Goal: Find specific page/section: Find specific page/section

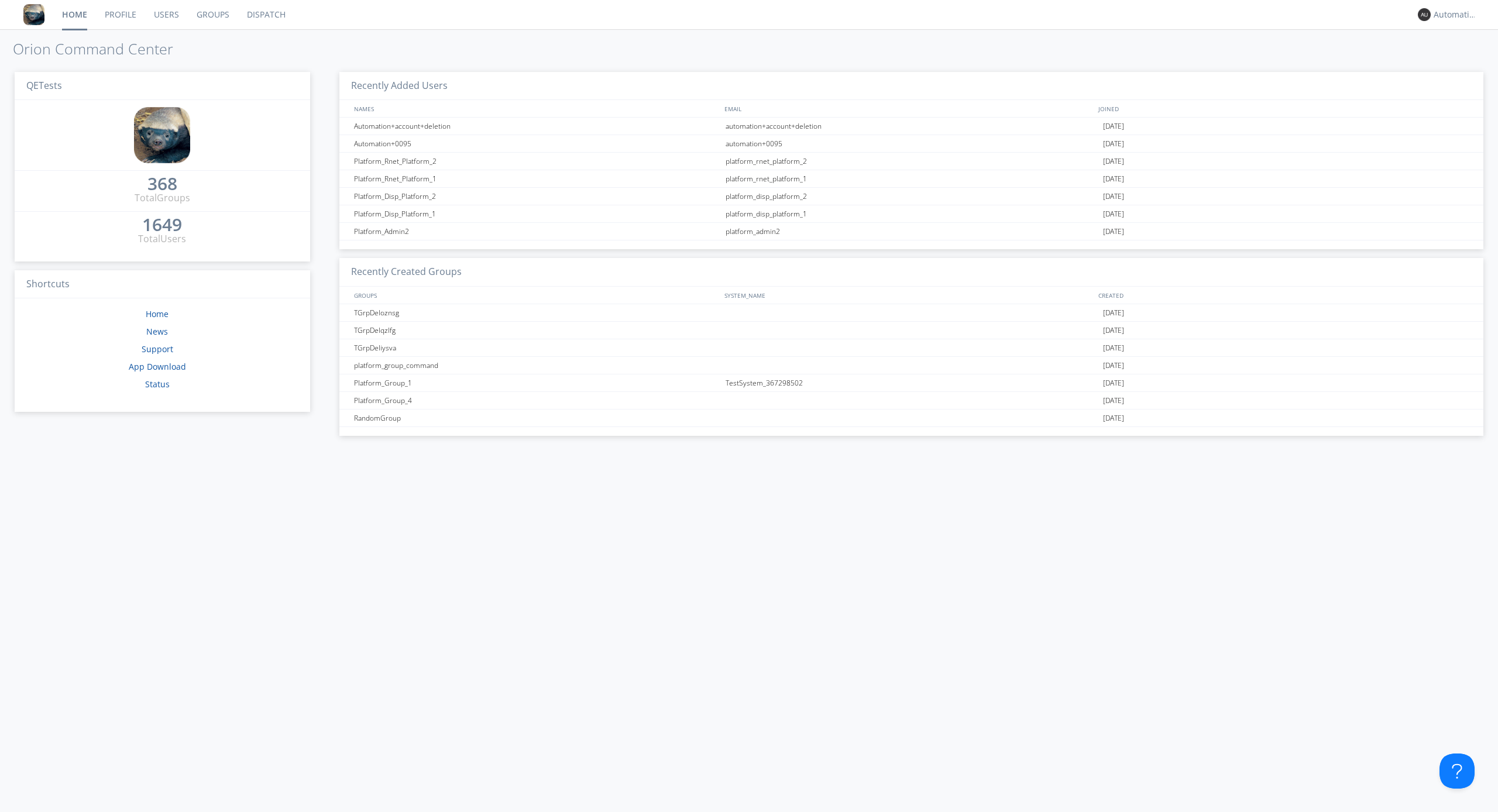
click at [265, 14] on link "Dispatch" at bounding box center [266, 14] width 56 height 29
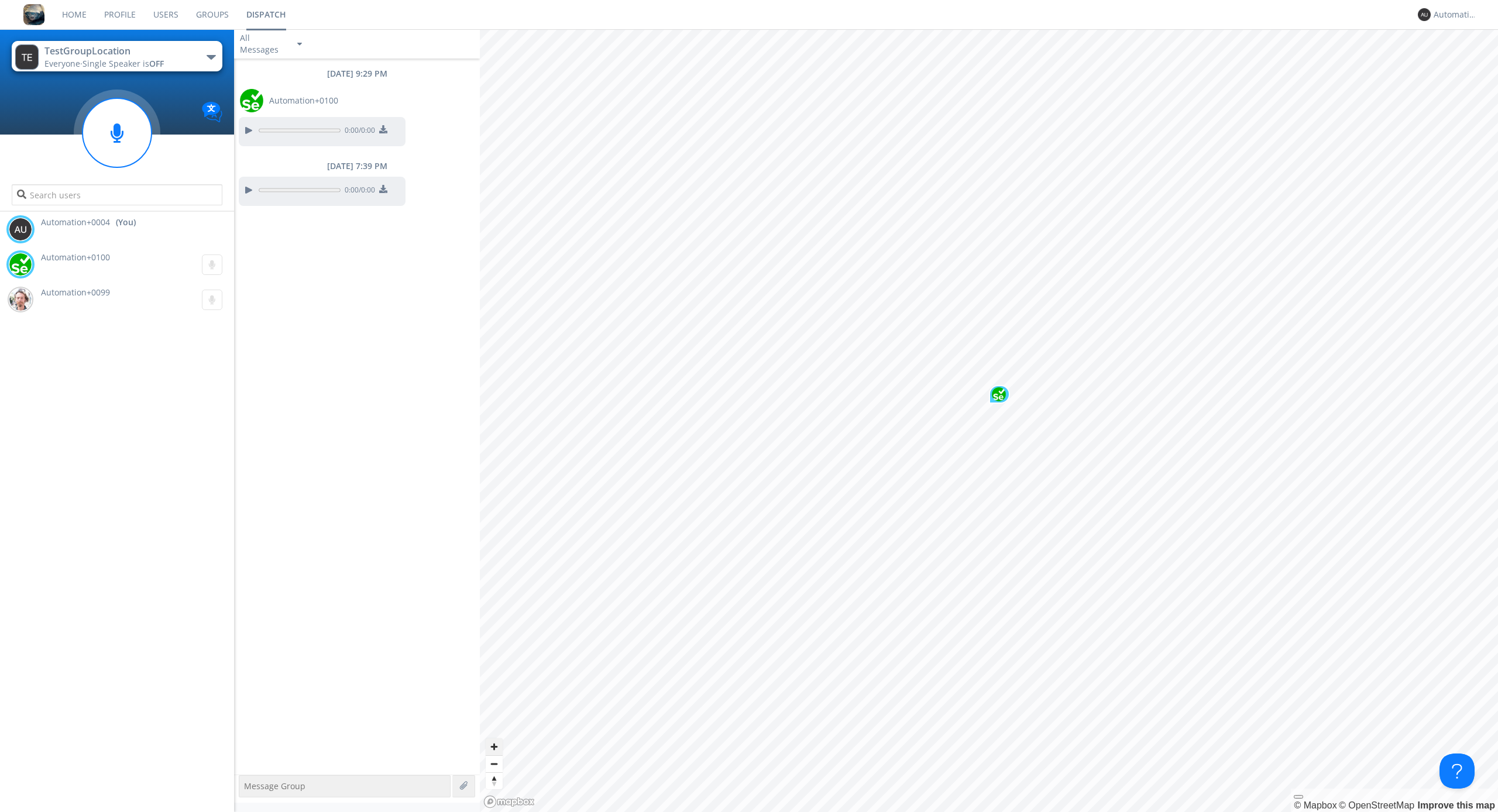
click at [494, 746] on span "Zoom in" at bounding box center [494, 746] width 17 height 17
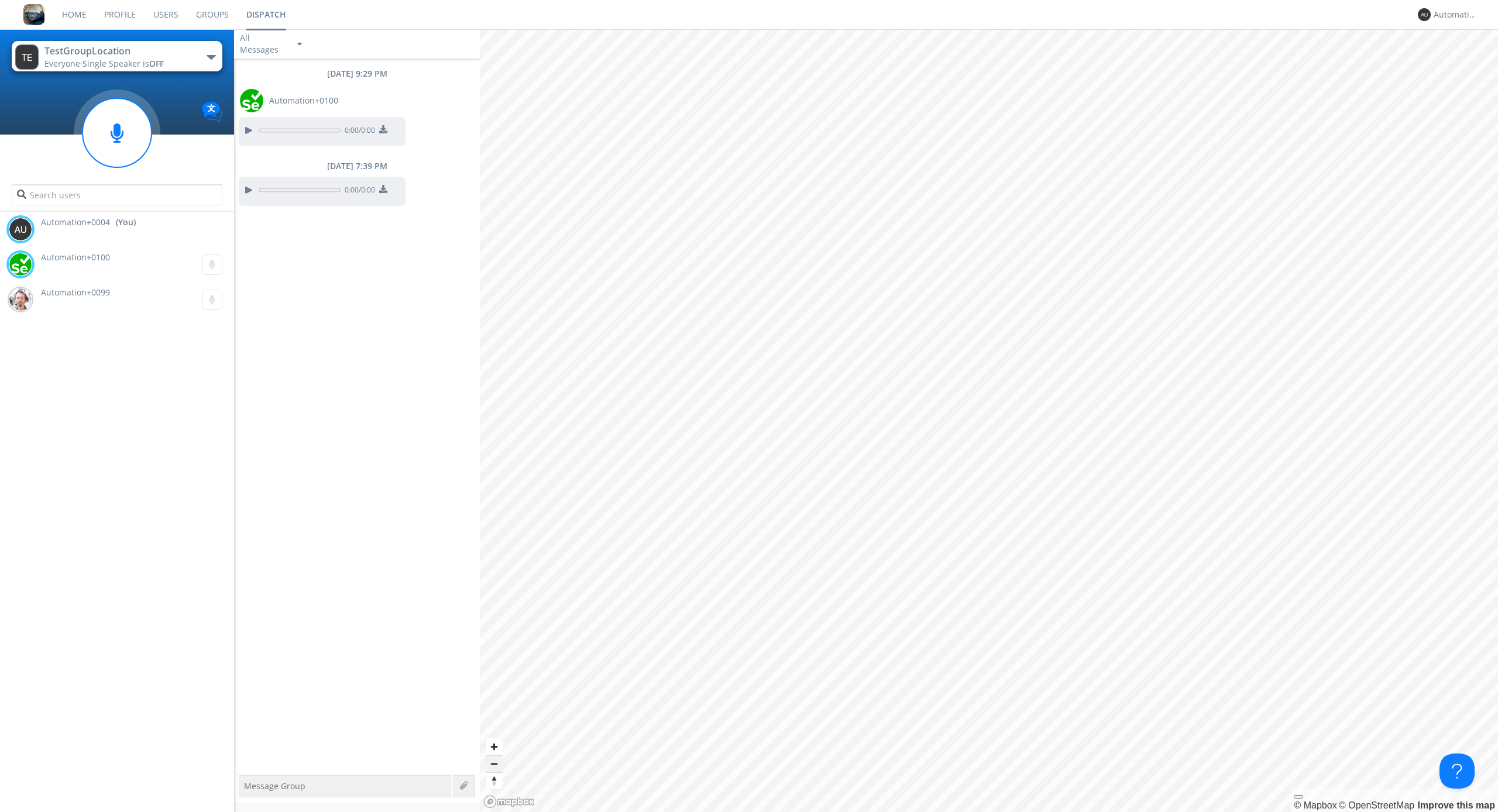
click at [494, 763] on span "Zoom out" at bounding box center [494, 763] width 17 height 16
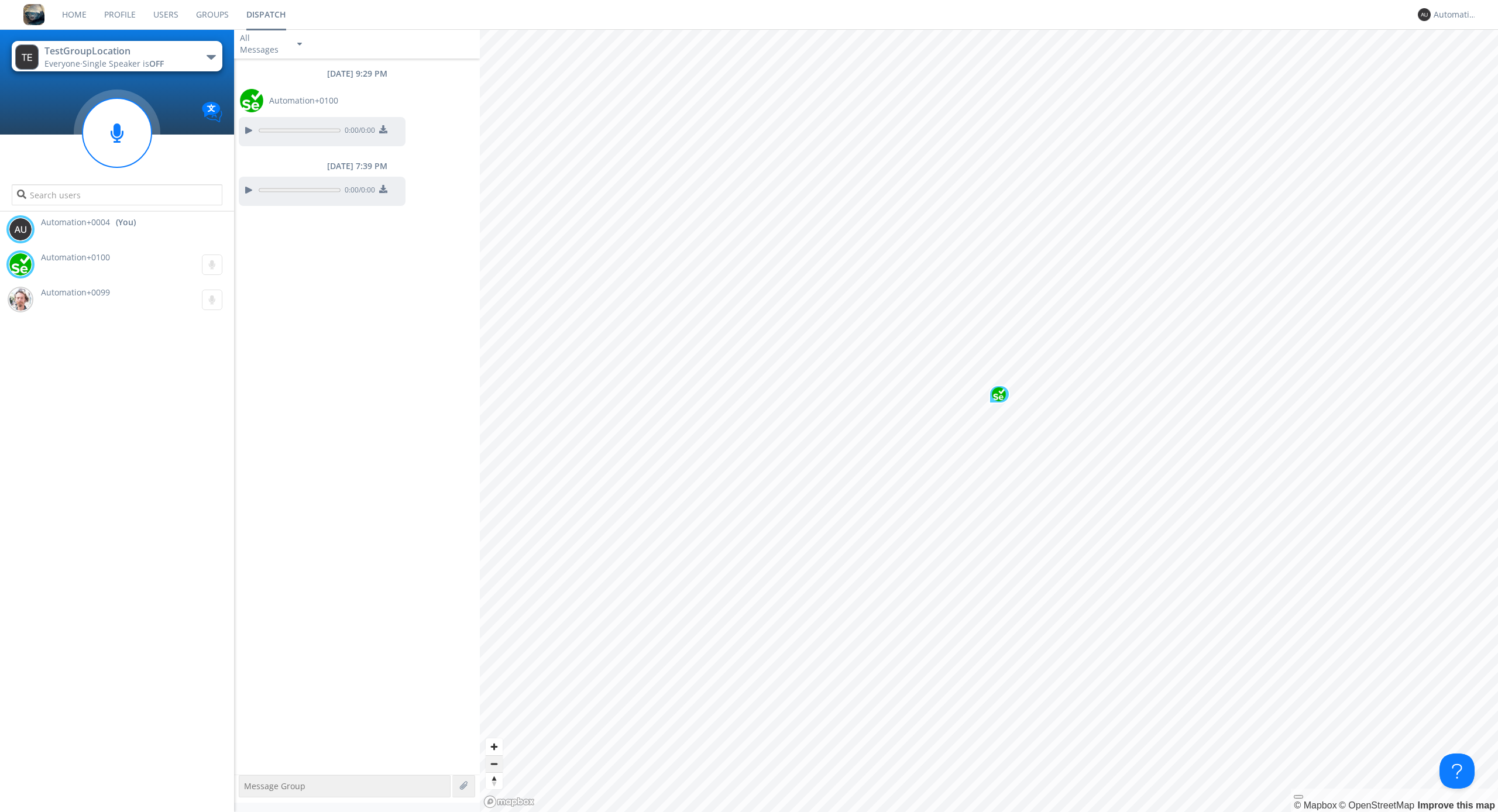
click at [494, 763] on span "Zoom out" at bounding box center [494, 763] width 17 height 16
